Goal: Information Seeking & Learning: Learn about a topic

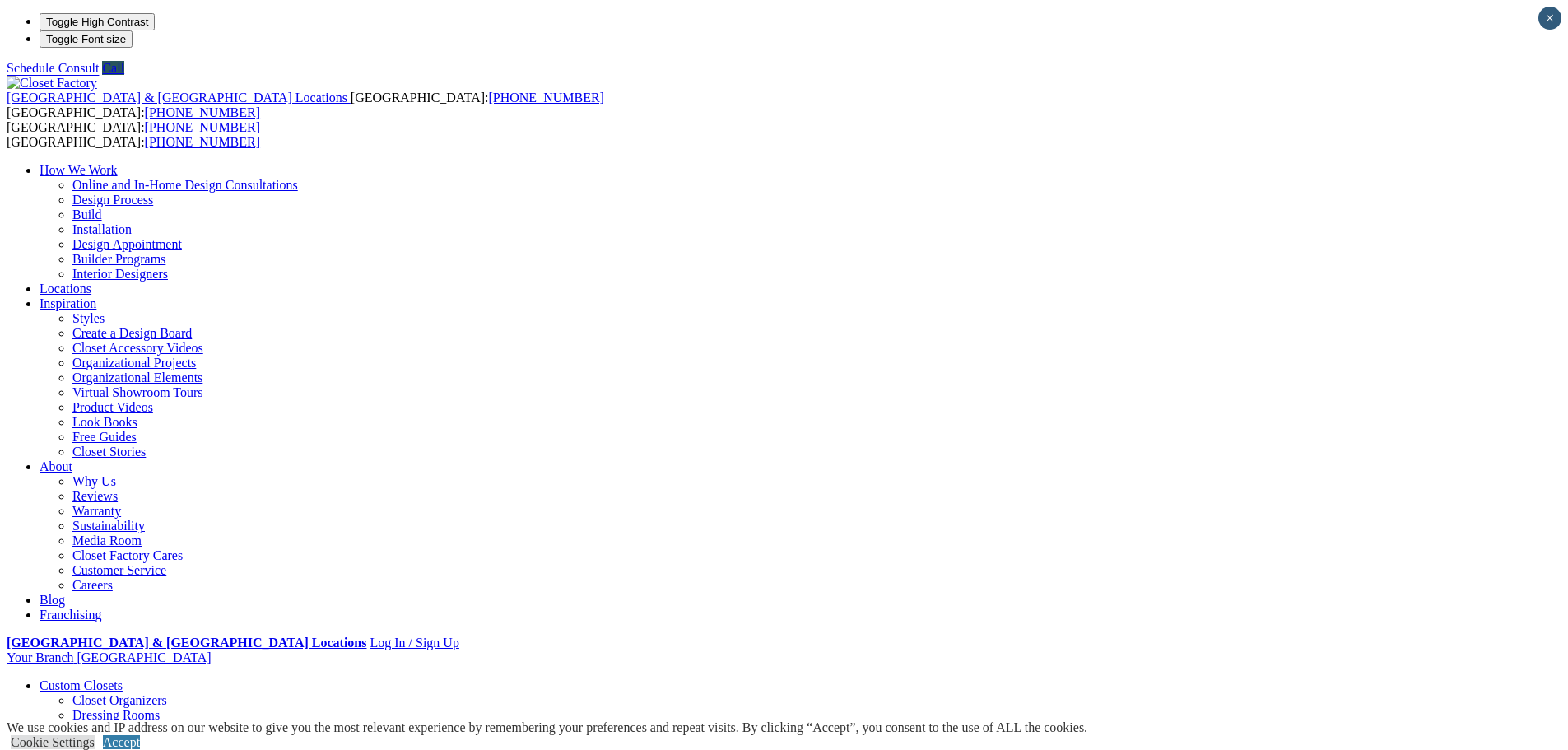
click at [91, 282] on link "Locations" at bounding box center [65, 289] width 52 height 14
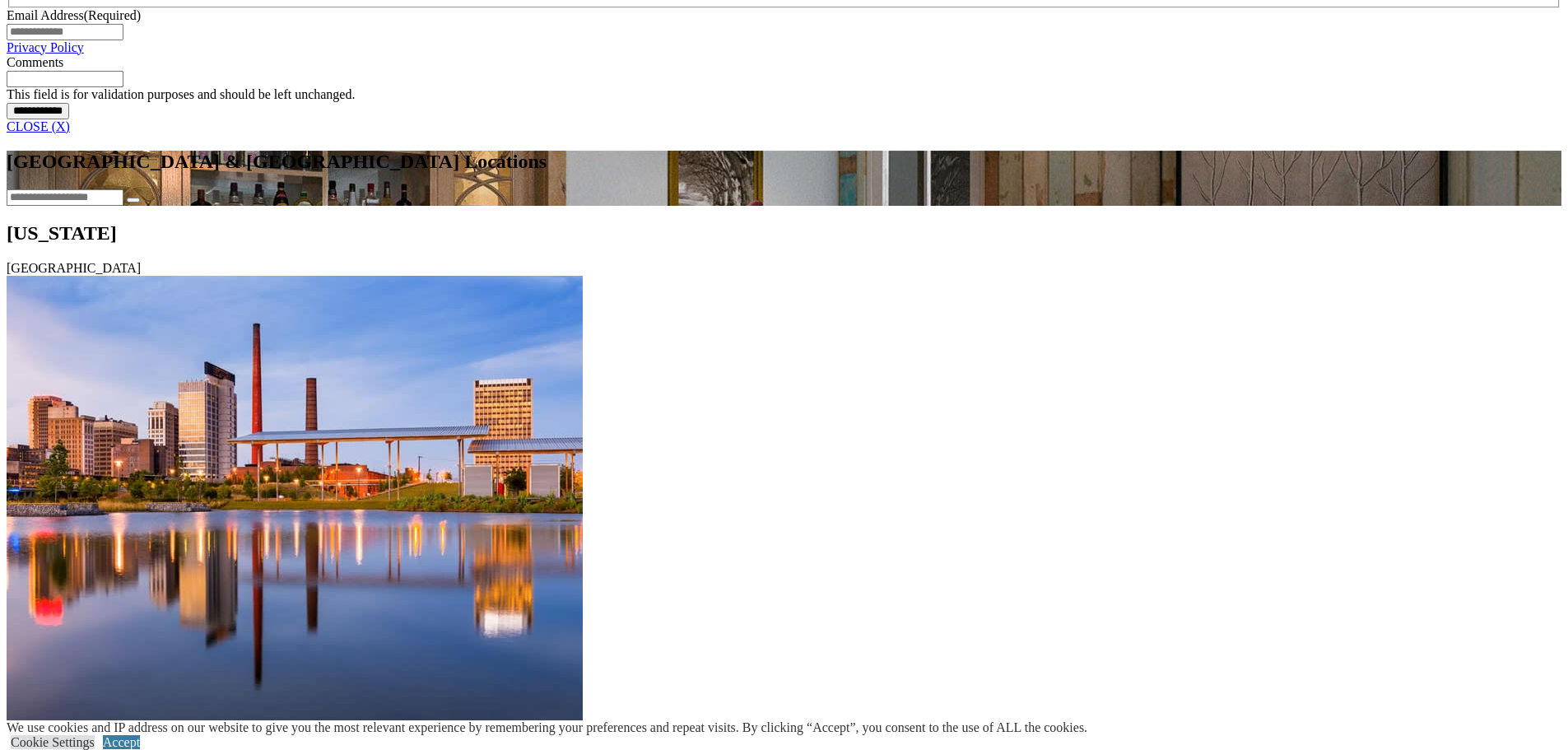
scroll to position [1482, 0]
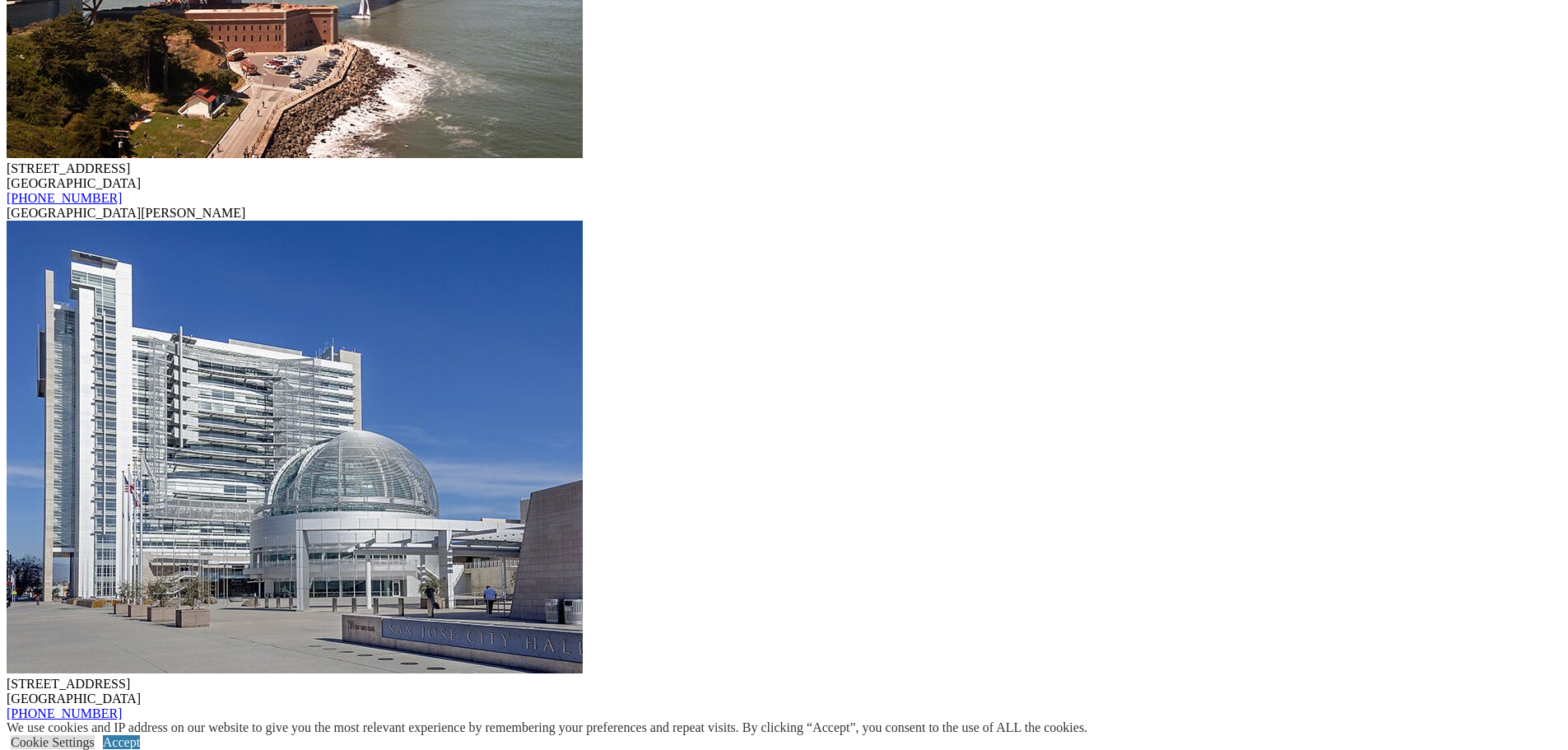
scroll to position [6836, 0]
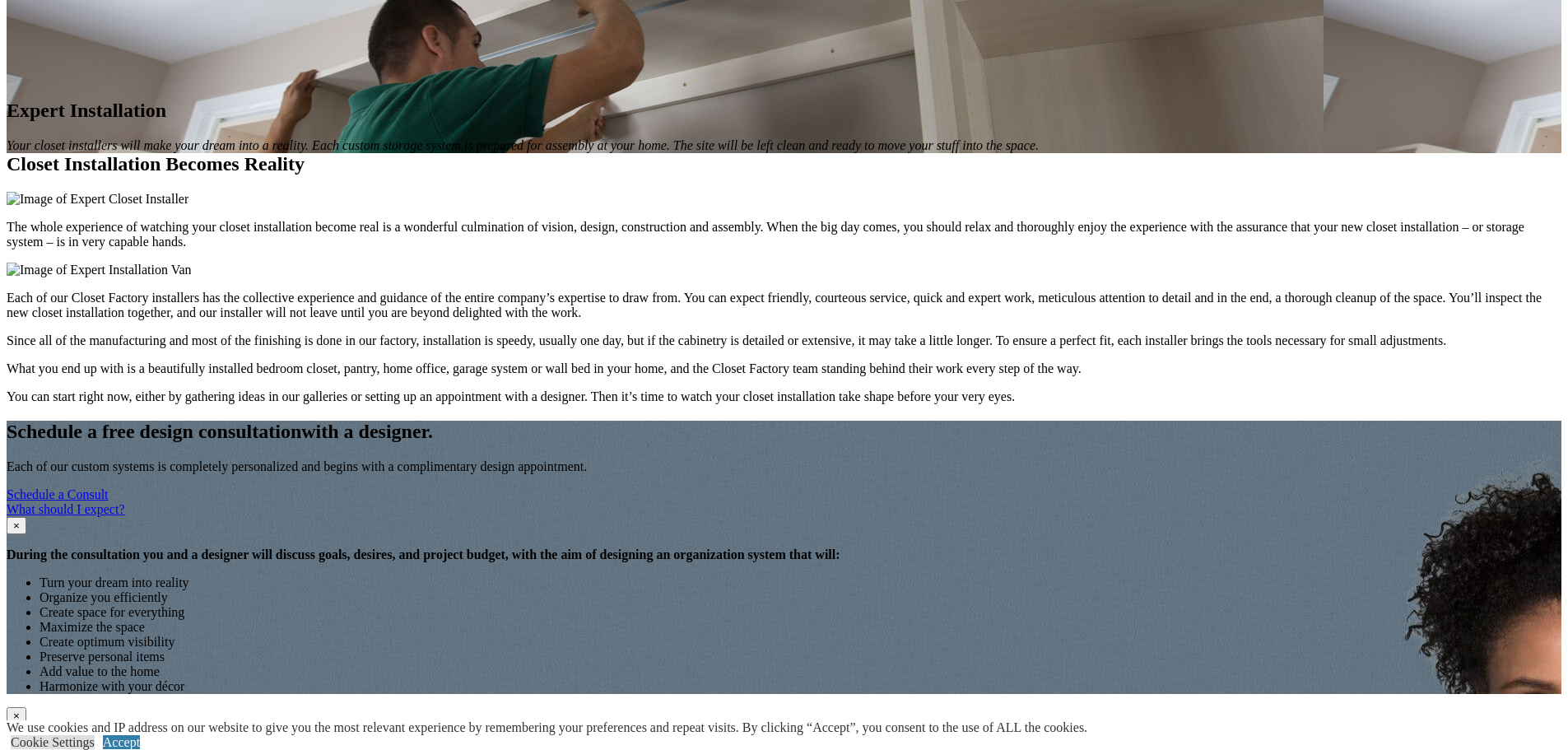
scroll to position [1318, 0]
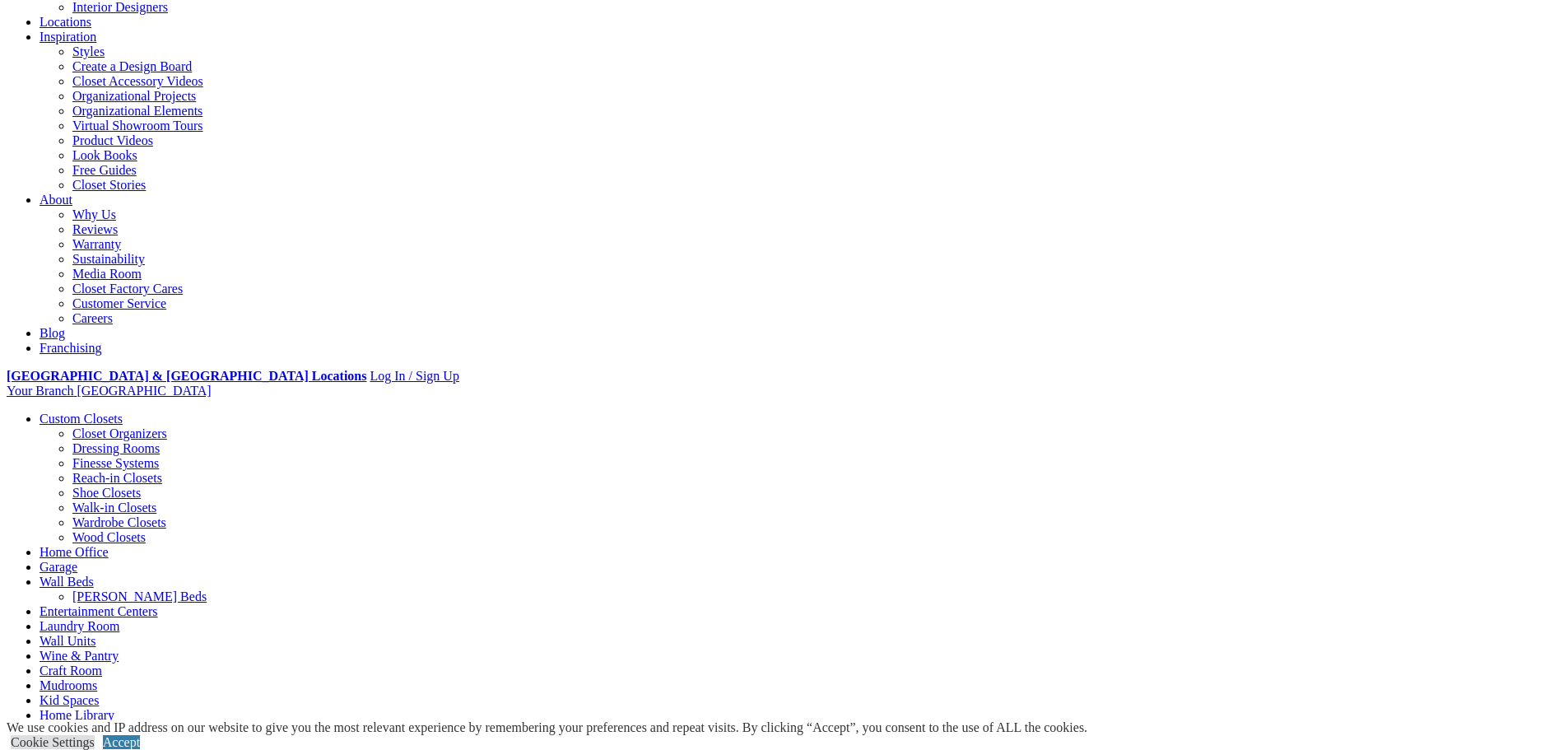
scroll to position [329, 0]
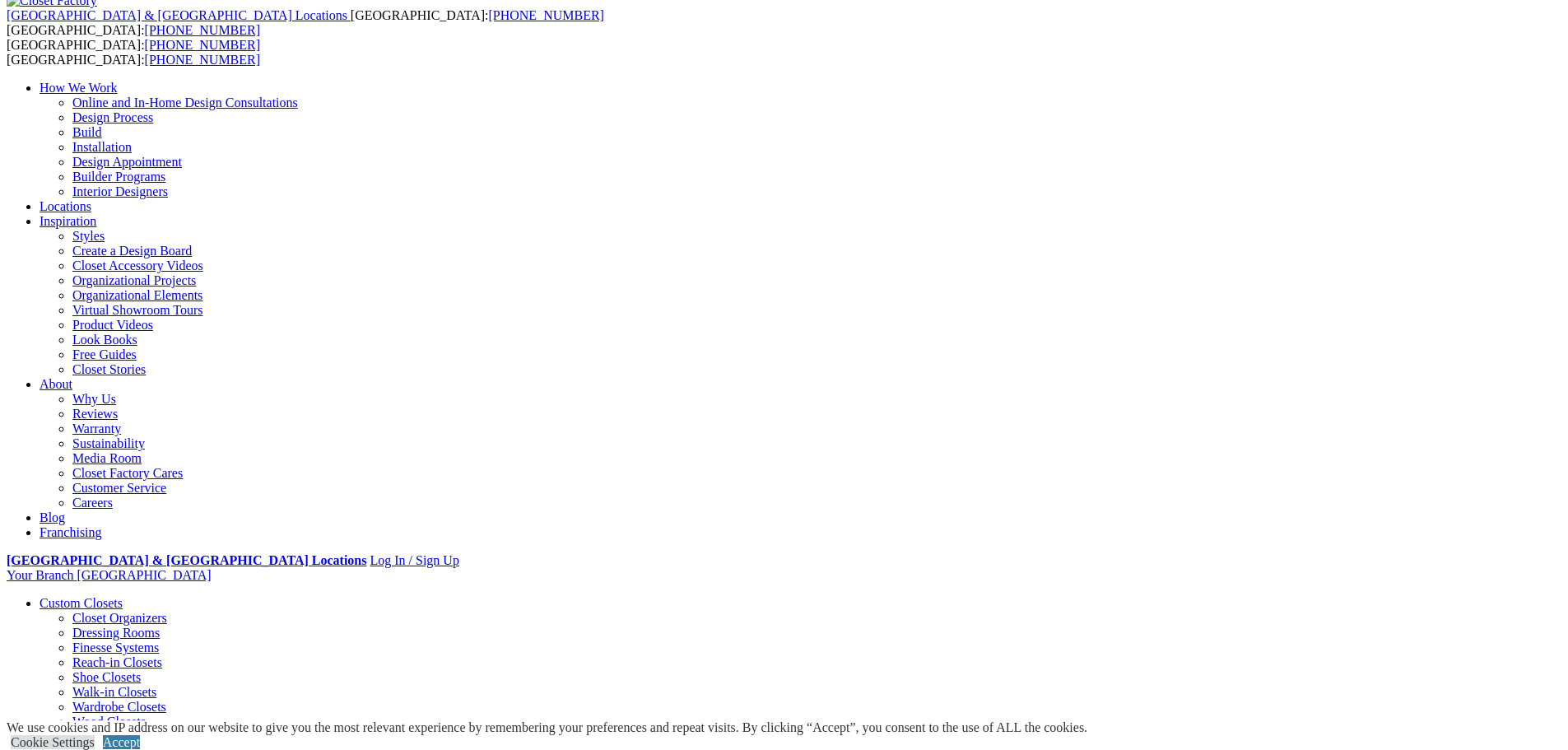
scroll to position [0, 0]
